Goal: Task Accomplishment & Management: Use online tool/utility

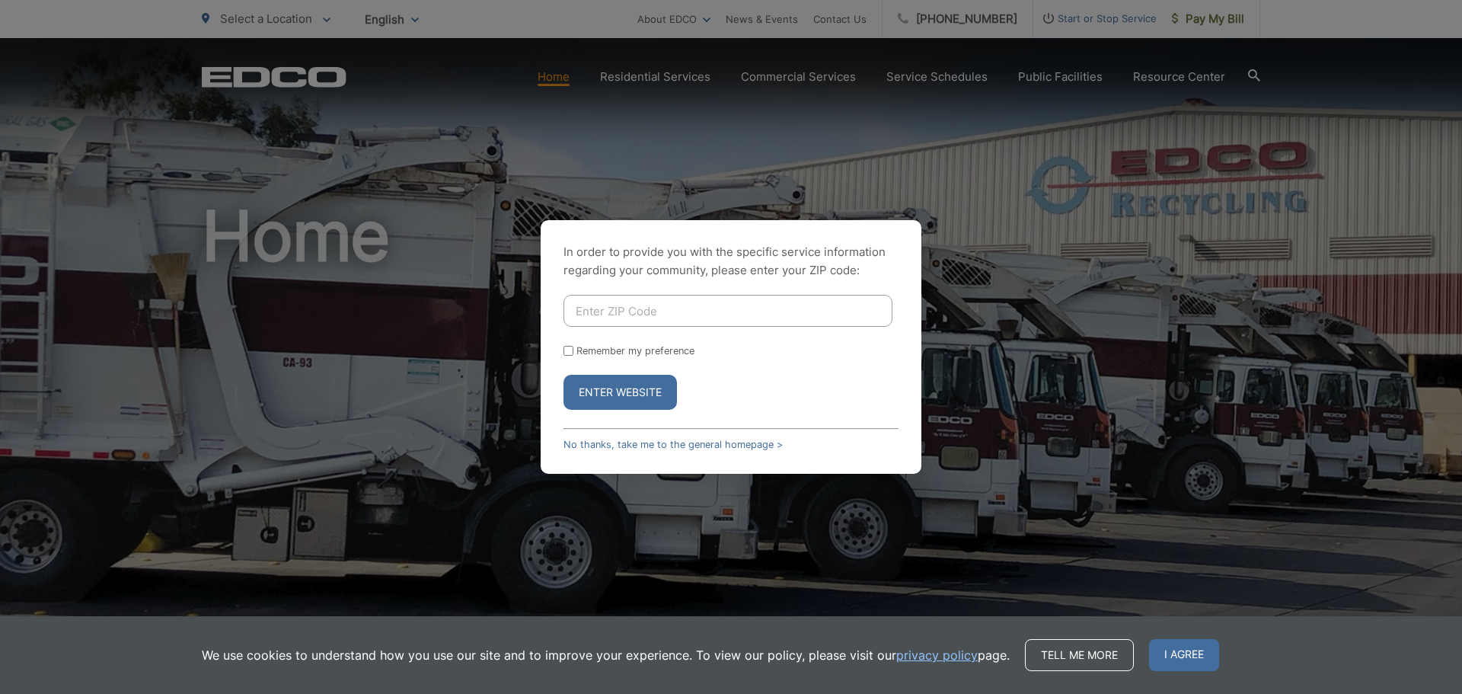
click at [732, 297] on input "Enter ZIP Code" at bounding box center [727, 311] width 329 height 32
type input "92150"
click at [642, 384] on button "Enter Website" at bounding box center [619, 392] width 113 height 35
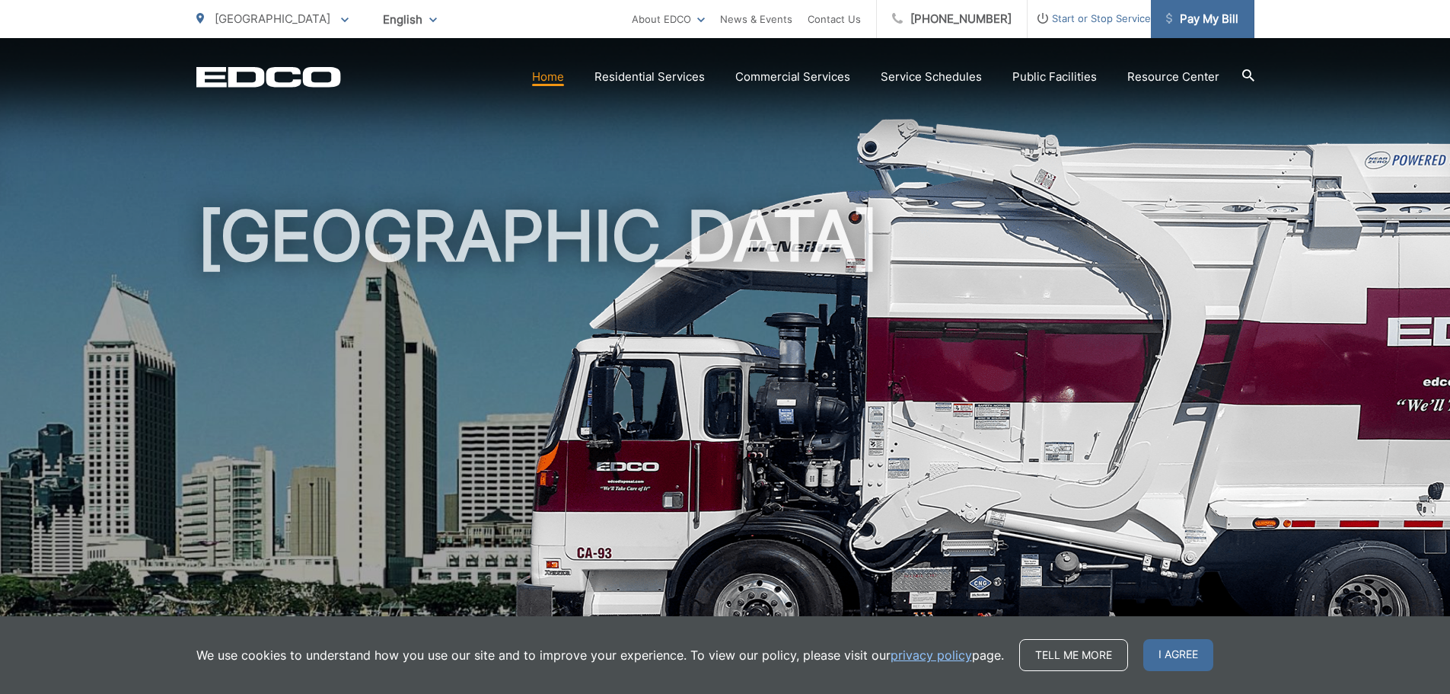
click at [1205, 25] on span "Pay My Bill" at bounding box center [1202, 19] width 72 height 18
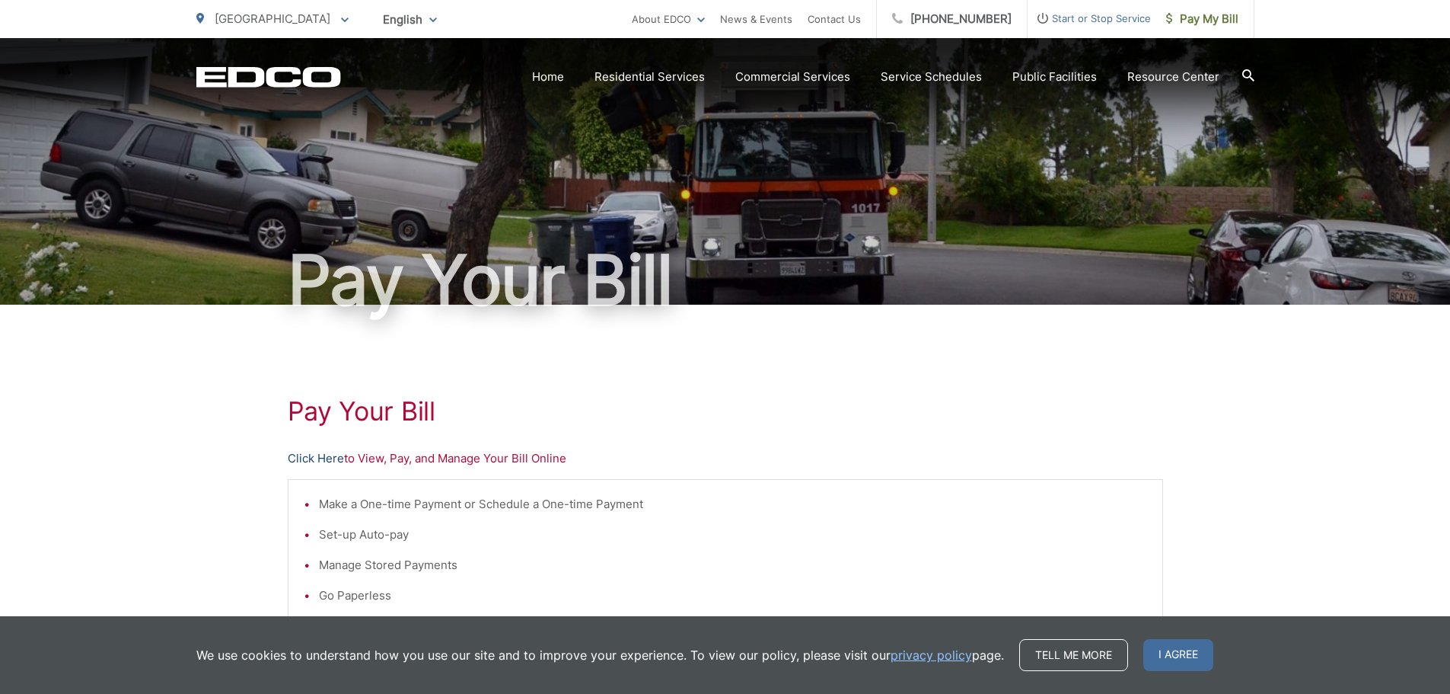
click at [314, 454] on link "Click Here" at bounding box center [316, 458] width 56 height 18
